Goal: Find specific page/section: Find specific page/section

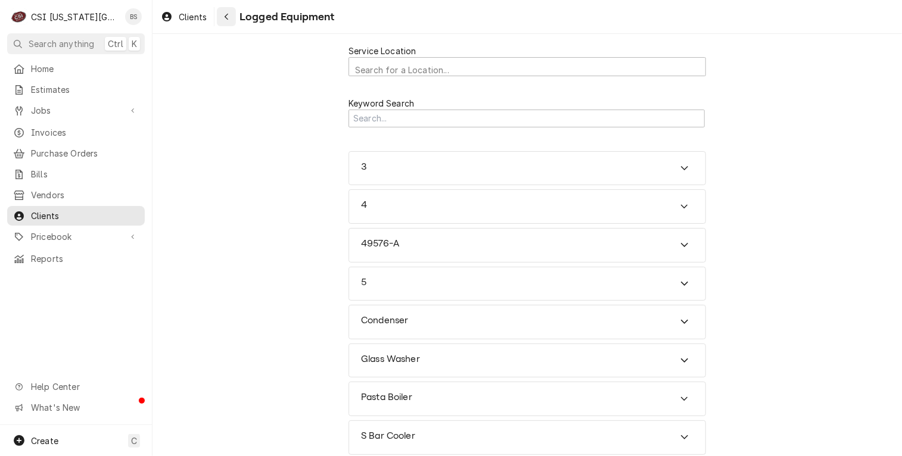
click at [230, 19] on div "Navigate back" at bounding box center [226, 17] width 12 height 12
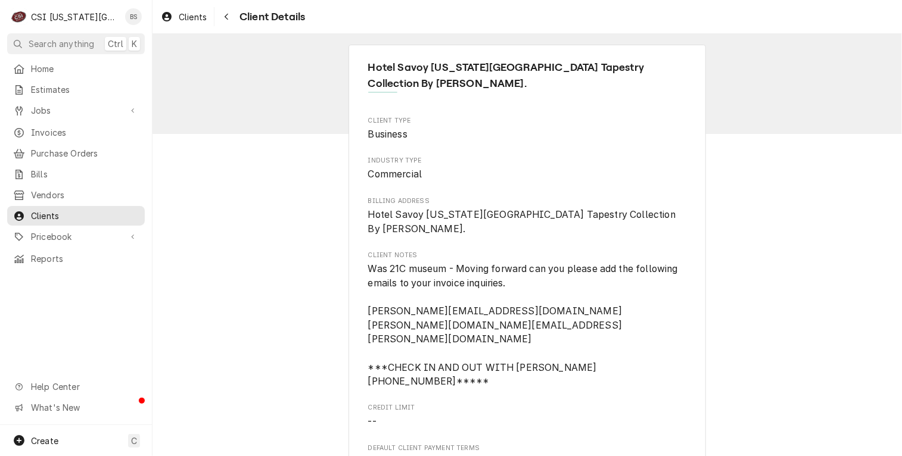
click at [226, 15] on icon "Navigate back" at bounding box center [227, 17] width 4 height 7
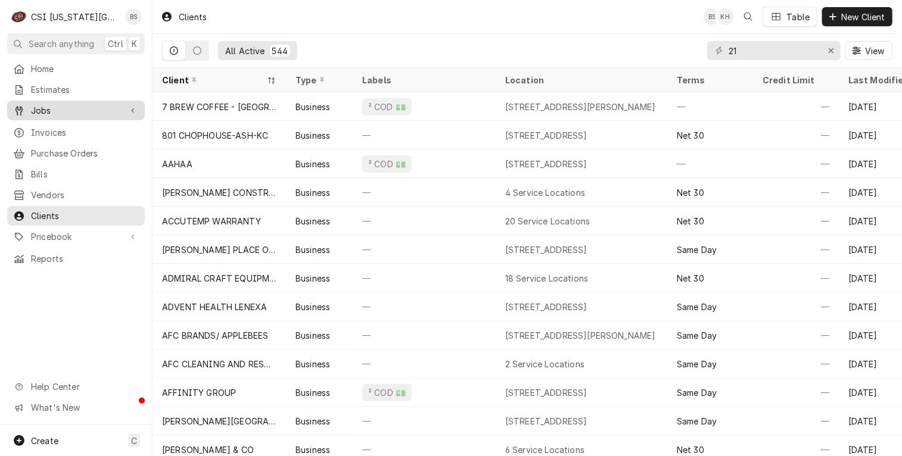
click at [43, 108] on span "Jobs" at bounding box center [76, 110] width 90 height 13
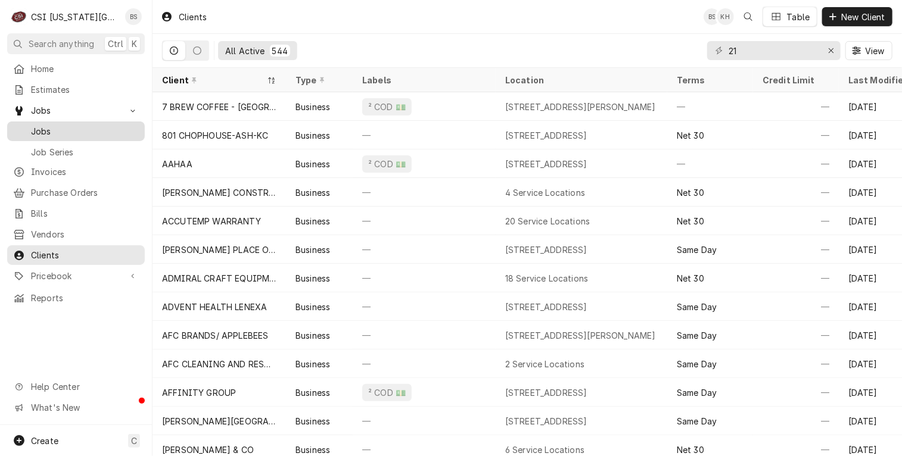
click at [43, 127] on span "Jobs" at bounding box center [85, 131] width 108 height 13
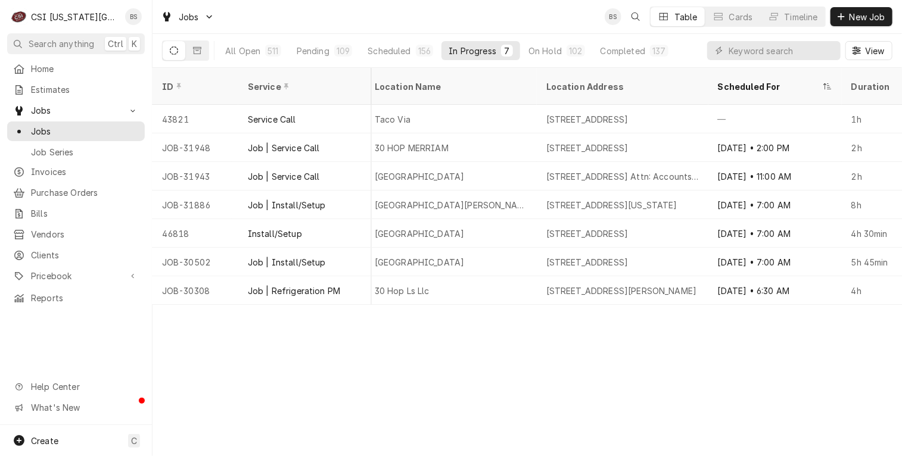
scroll to position [0, 722]
click at [391, 51] on div "Scheduled" at bounding box center [389, 51] width 43 height 13
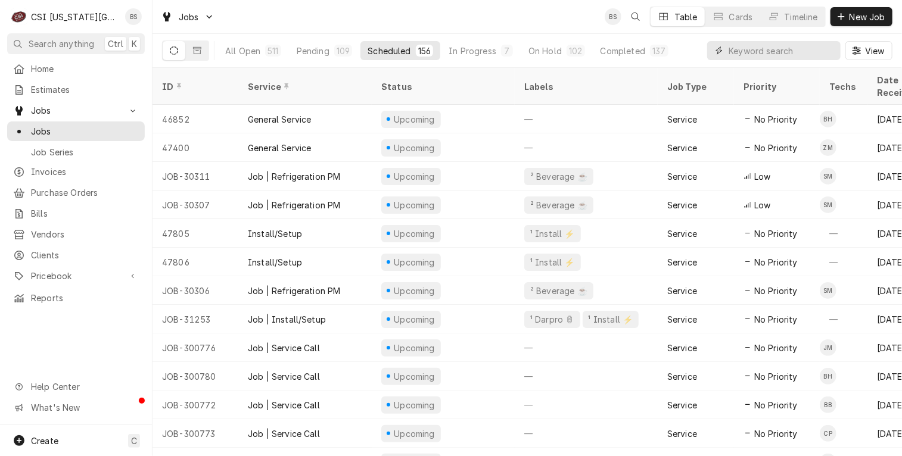
click at [753, 48] on input "Dynamic Content Wrapper" at bounding box center [782, 50] width 106 height 19
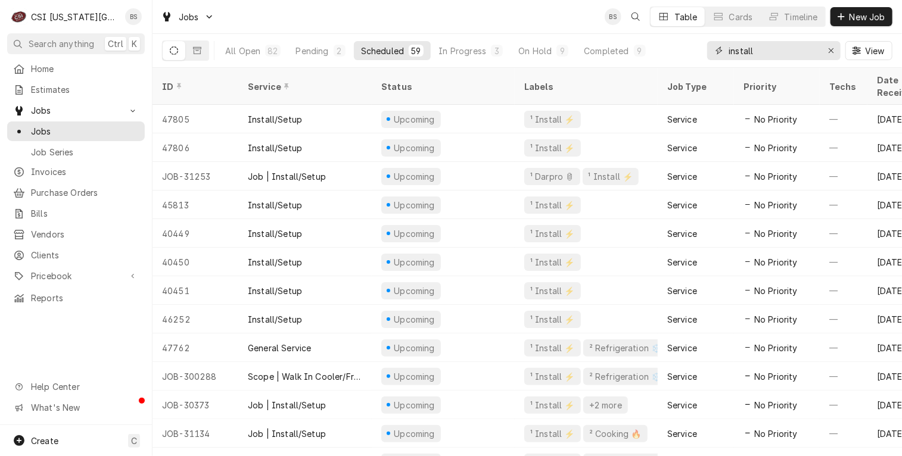
type input "install"
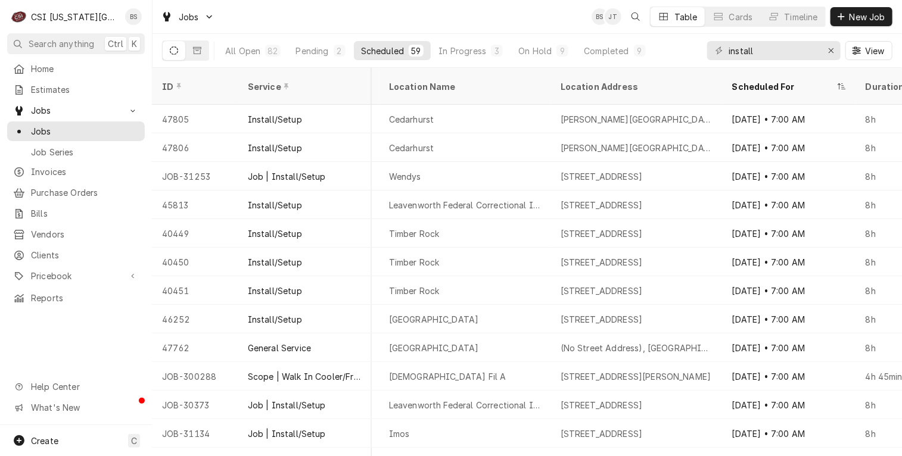
scroll to position [0, 731]
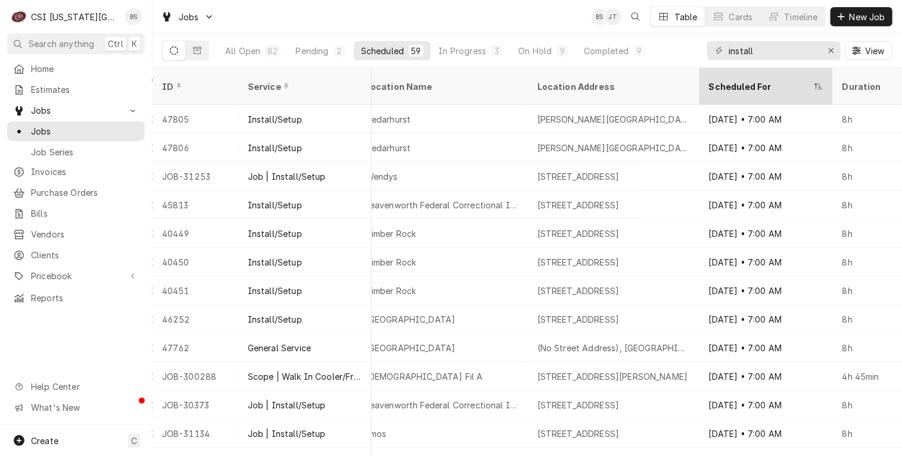
click at [819, 83] on icon "Dynamic Content Wrapper" at bounding box center [819, 86] width 8 height 6
click at [817, 83] on icon "Dynamic Content Wrapper" at bounding box center [819, 86] width 8 height 7
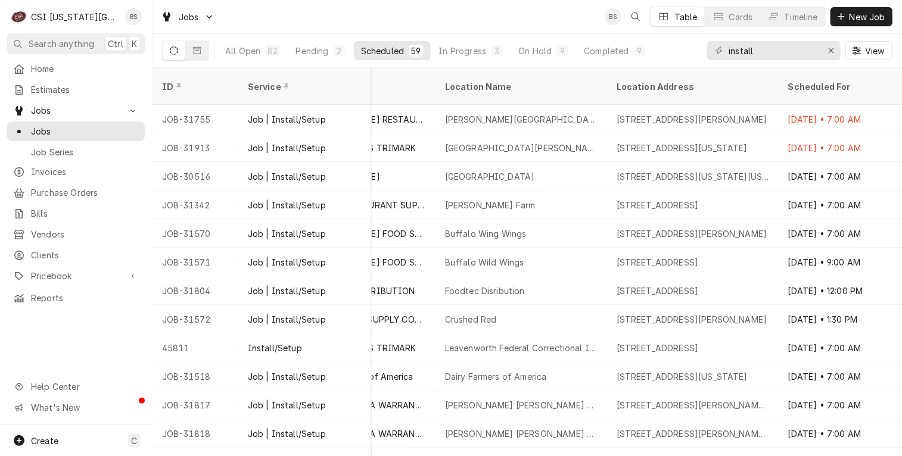
scroll to position [167, 651]
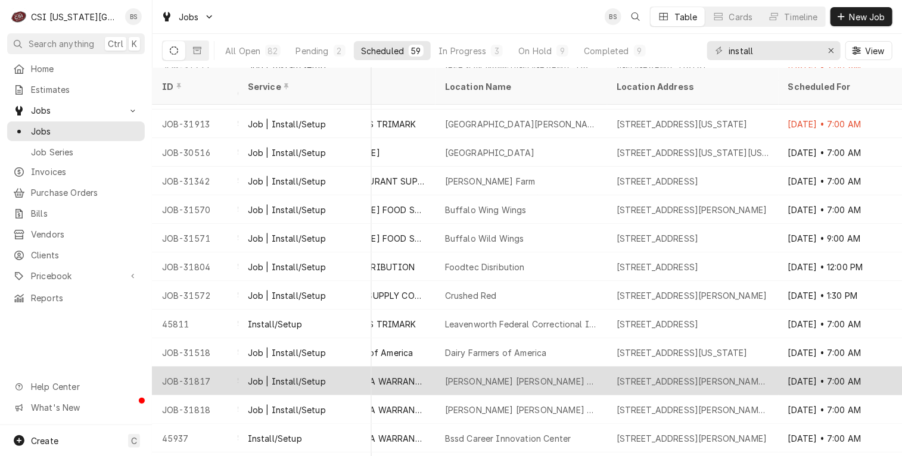
click at [469, 375] on div "[PERSON_NAME] [PERSON_NAME] & Associates Llc" at bounding box center [521, 381] width 153 height 13
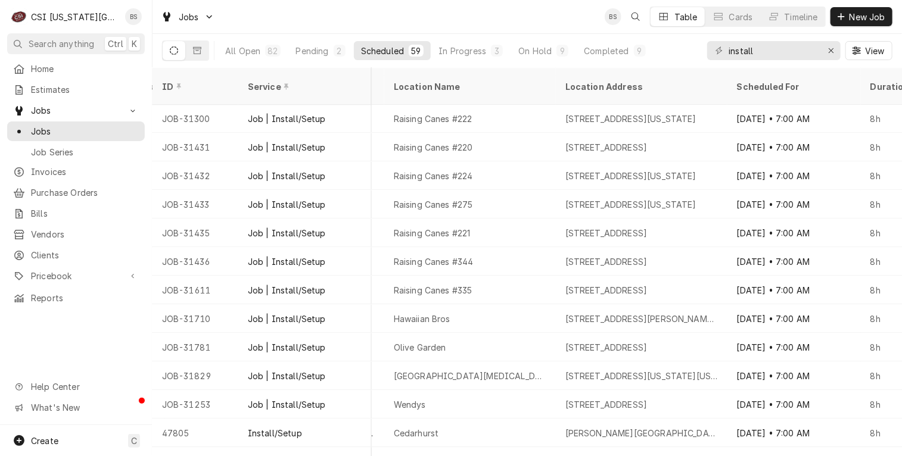
scroll to position [1329, 703]
